Goal: Check status: Check status

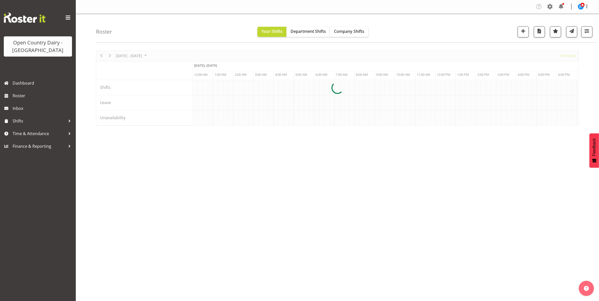
scroll to position [0, 1456]
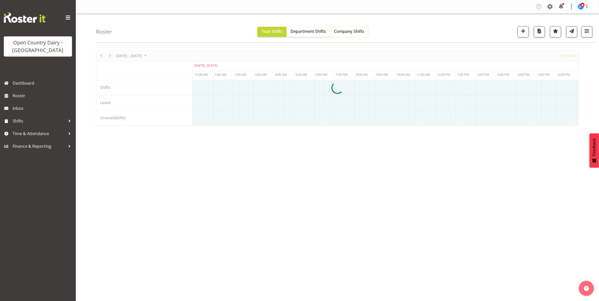
click at [346, 33] on span "Company Shifts" at bounding box center [349, 32] width 30 height 6
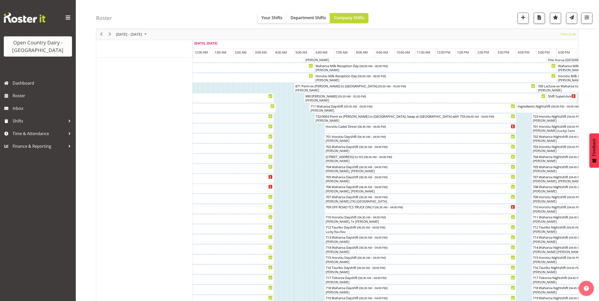
scroll to position [32, 0]
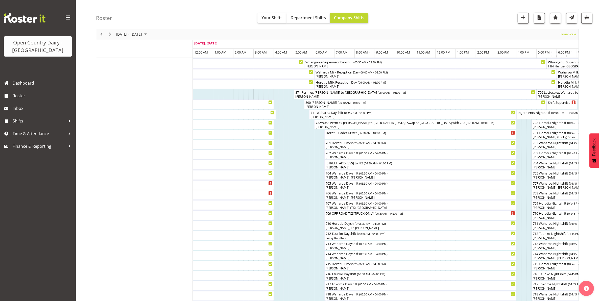
click at [593, 22] on div "Roster Your Shifts Department Shifts Company Shifts All Locations Clear Ingredi…" at bounding box center [346, 14] width 501 height 29
click at [467, 8] on div "Roster Your Shifts Department Shifts Company Shifts All Locations Clear Ingredi…" at bounding box center [346, 14] width 501 height 29
click at [587, 17] on span "button" at bounding box center [587, 17] width 7 height 7
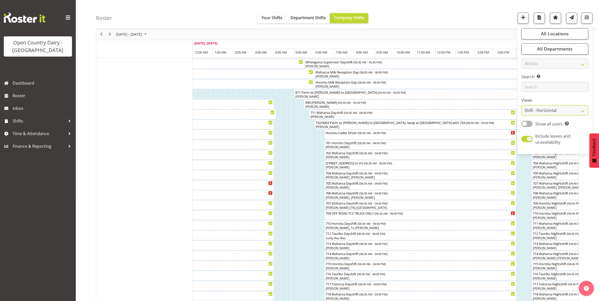
click at [552, 113] on select "Staff Role Shift - Horizontal Shift - Vertical Staff - Location" at bounding box center [555, 111] width 67 height 10
click at [522, 116] on select "Staff Role Shift - Horizontal Shift - Vertical Staff - Location" at bounding box center [555, 111] width 67 height 10
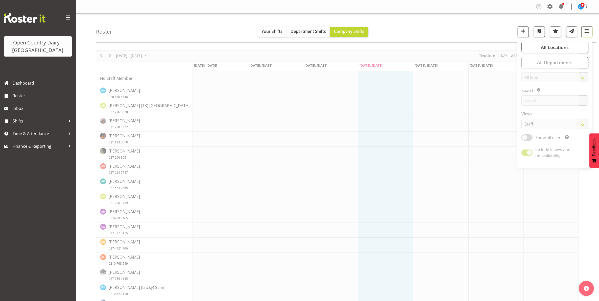
click at [587, 31] on span "button" at bounding box center [587, 31] width 7 height 7
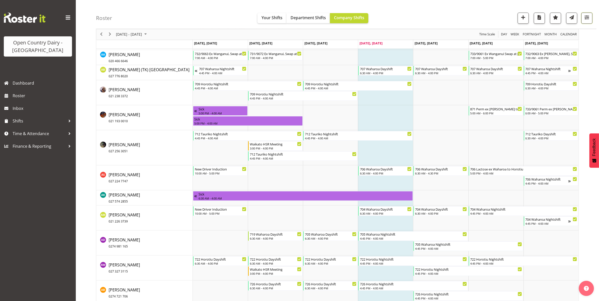
scroll to position [240, 0]
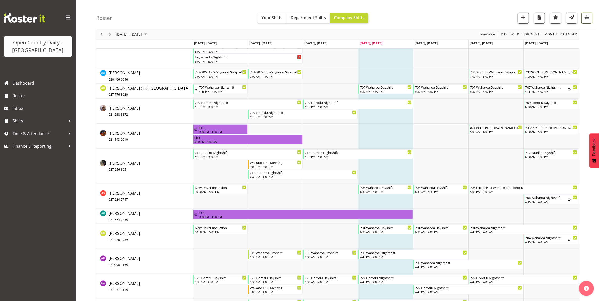
click at [588, 18] on span "button" at bounding box center [587, 17] width 7 height 7
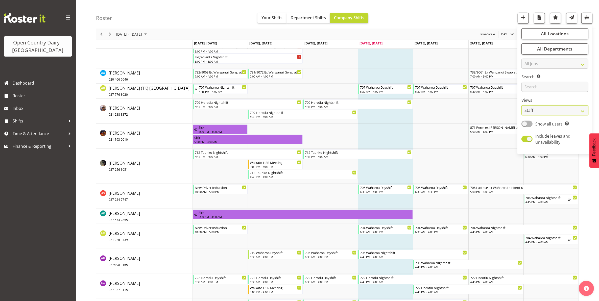
click at [556, 109] on select "Staff Role Shift - Horizontal Shift - Vertical Staff - Location" at bounding box center [555, 111] width 67 height 10
select select "shiftH"
click at [522, 116] on select "Staff Role Shift - Horizontal Shift - Vertical Staff - Location" at bounding box center [555, 111] width 67 height 10
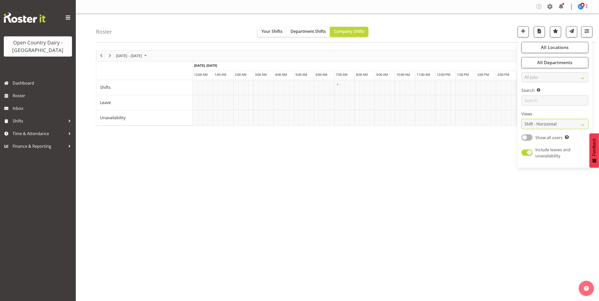
scroll to position [0, 0]
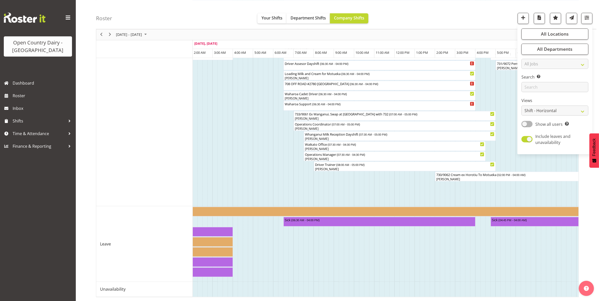
scroll to position [0, 1754]
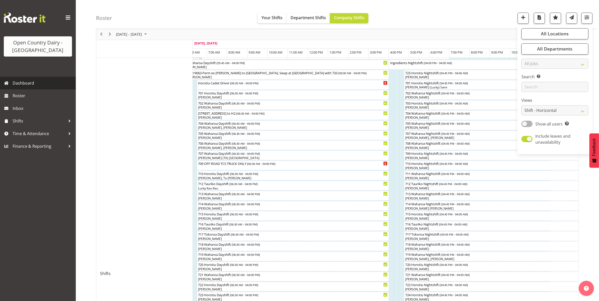
click at [19, 81] on span "Dashboard" at bounding box center [43, 83] width 61 height 8
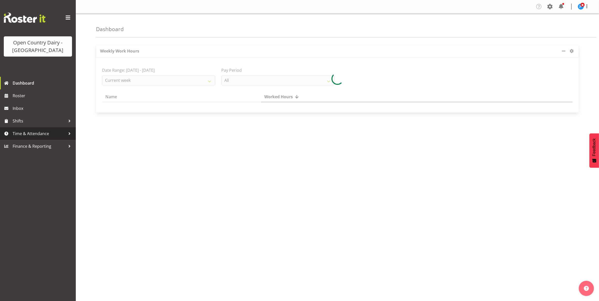
click at [22, 133] on span "Time & Attendance" at bounding box center [39, 134] width 53 height 8
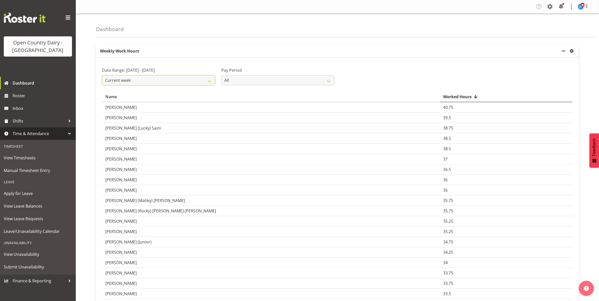
click at [210, 81] on select "Current week Last week Current Month Last Month Last 30 days" at bounding box center [158, 80] width 113 height 10
select select "last_week"
click at [102, 75] on select "Current week Last week Current Month Last Month Last 30 days" at bounding box center [158, 80] width 113 height 10
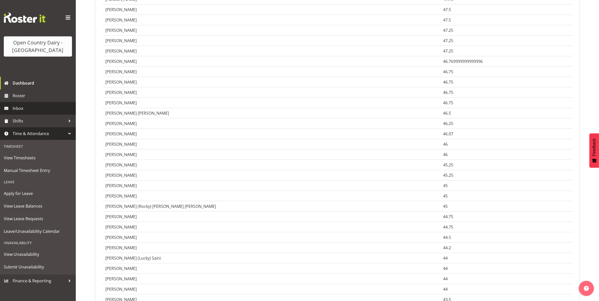
scroll to position [501, 0]
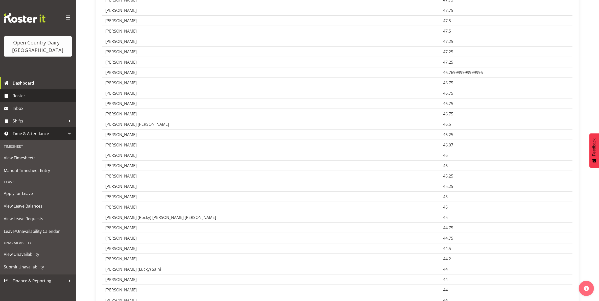
click at [21, 94] on span "Roster" at bounding box center [43, 96] width 61 height 8
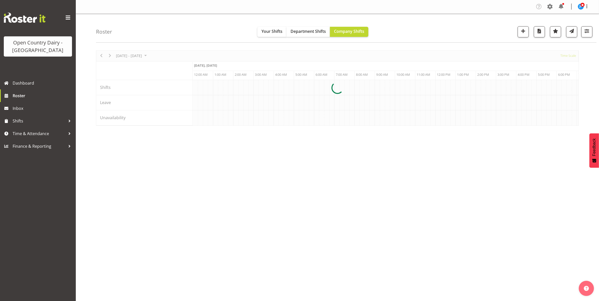
scroll to position [0, 1456]
